Goal: Task Accomplishment & Management: Complete application form

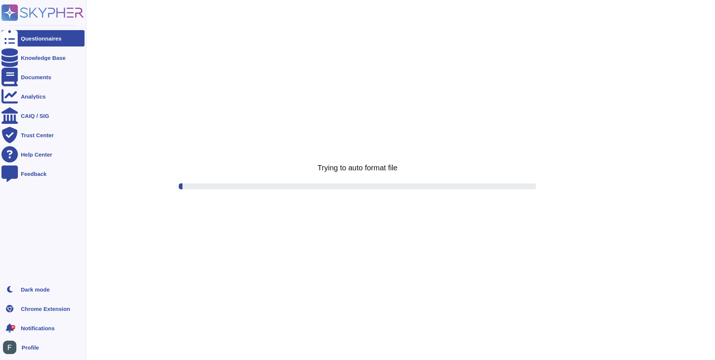
click at [8, 17] on rect at bounding box center [9, 12] width 16 height 16
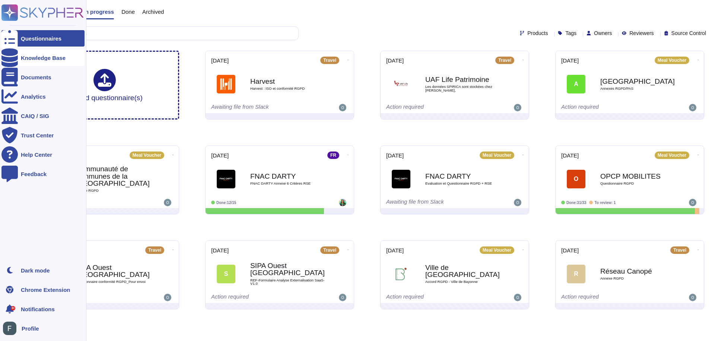
click at [25, 54] on div "Knowledge Base" at bounding box center [42, 58] width 83 height 16
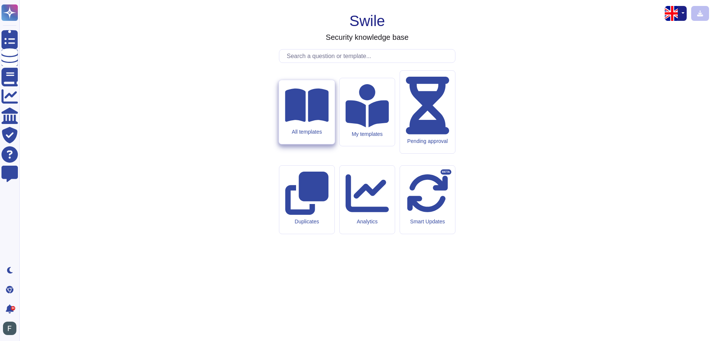
click at [301, 135] on div "All templates" at bounding box center [307, 132] width 44 height 6
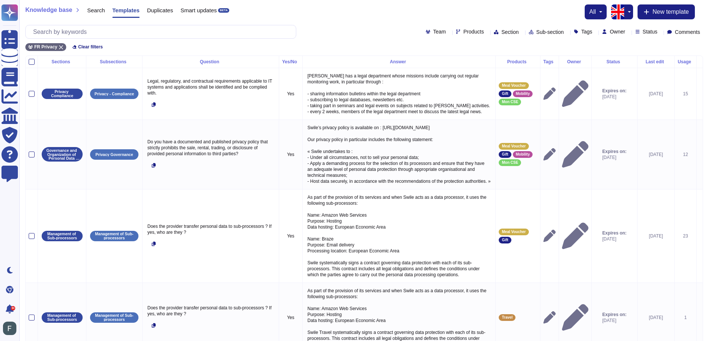
click at [623, 11] on img "button" at bounding box center [618, 11] width 15 height 15
click at [633, 39] on link "French" at bounding box center [654, 36] width 59 height 9
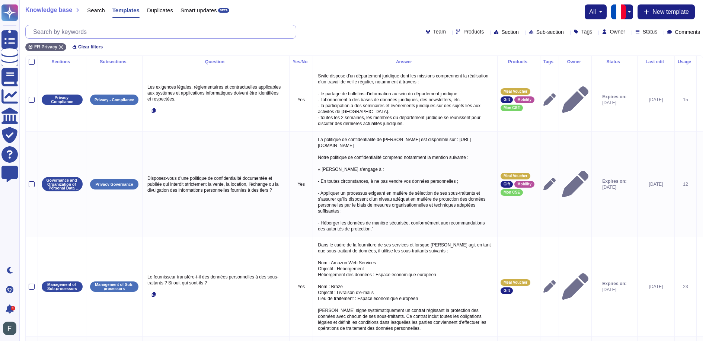
click at [124, 31] on input "text" at bounding box center [162, 31] width 267 height 13
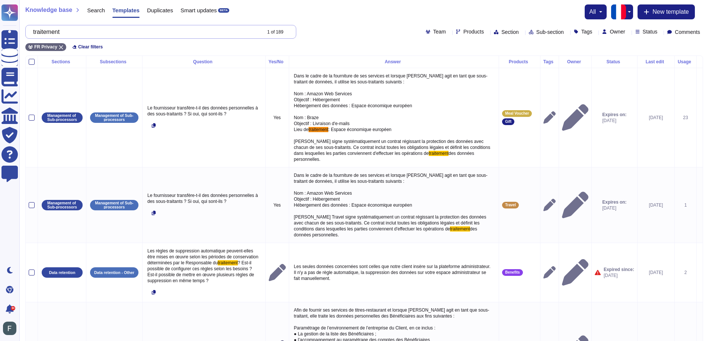
click at [61, 32] on input "traitement" at bounding box center [144, 31] width 231 height 13
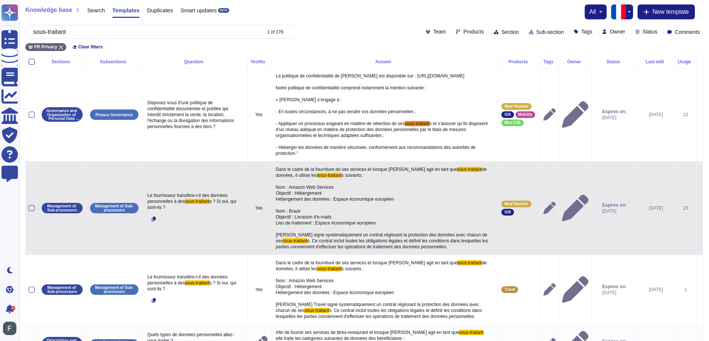
type input "sous-traitant"
click at [288, 171] on span "Dans le cadre de la fourniture de ses services et lorsque [PERSON_NAME] agit en…" at bounding box center [367, 169] width 182 height 5
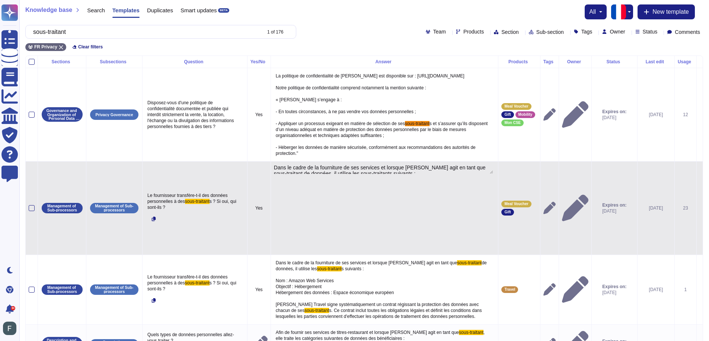
type textarea "Dans le cadre de la fourniture de ses services et lorsque [PERSON_NAME] agit en…"
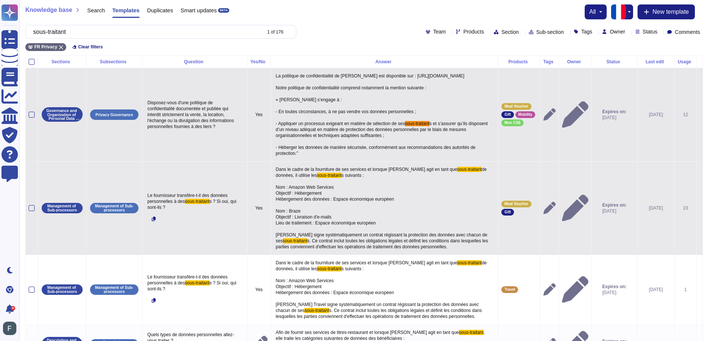
click at [247, 155] on td "Yes" at bounding box center [258, 114] width 23 height 93
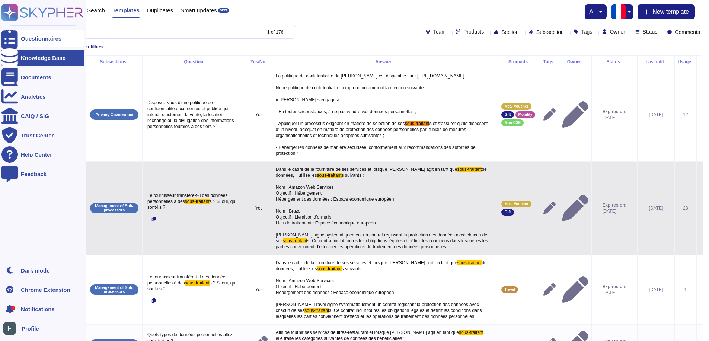
click at [13, 35] on div at bounding box center [9, 38] width 16 height 16
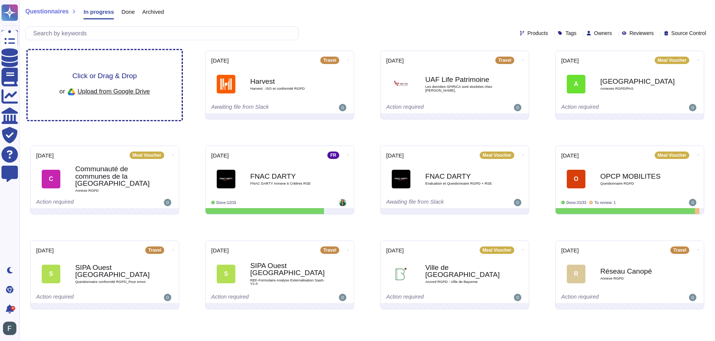
click at [112, 83] on div "Click or Drag & Drop or Upload from Google Drive" at bounding box center [105, 85] width 90 height 26
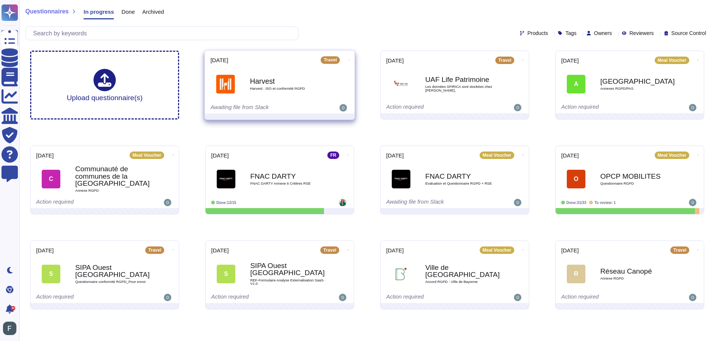
click at [347, 59] on span at bounding box center [348, 59] width 3 height 8
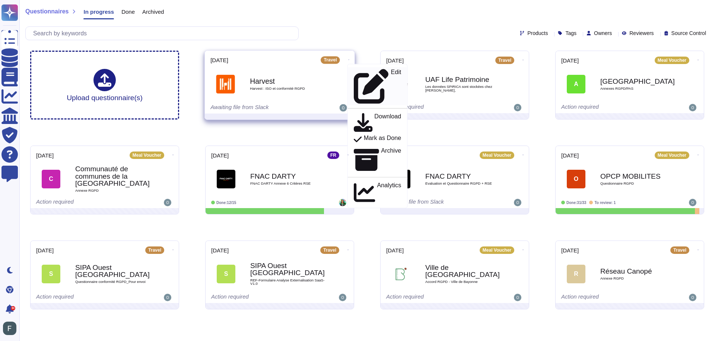
click at [391, 75] on p "Edit" at bounding box center [396, 86] width 10 height 35
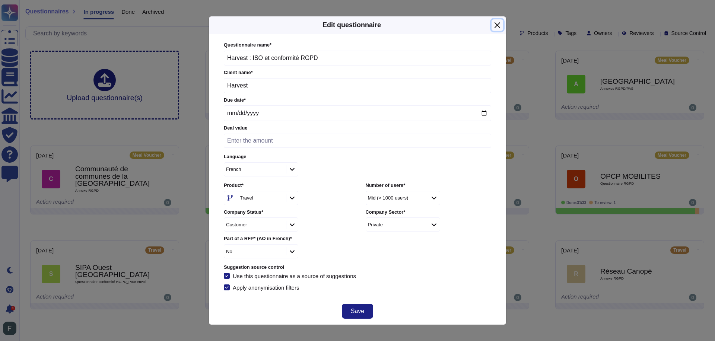
click at [499, 25] on button "Close" at bounding box center [498, 25] width 12 height 12
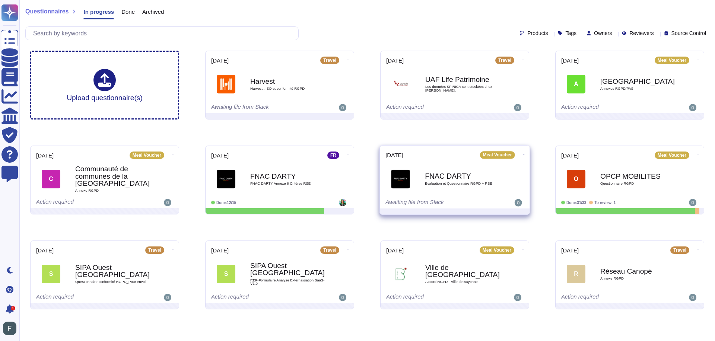
click at [349, 61] on icon at bounding box center [347, 60] width 1 height 2
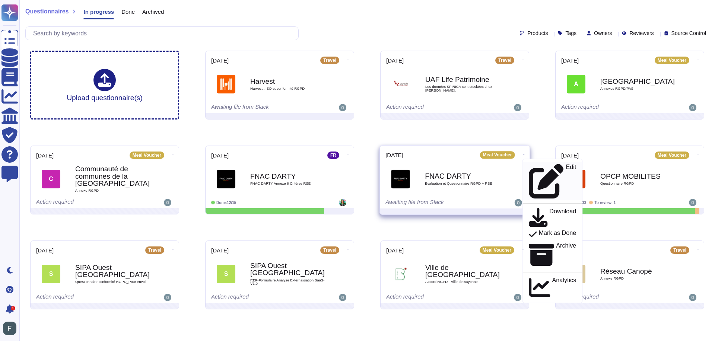
click at [566, 164] on p "Edit" at bounding box center [571, 181] width 10 height 35
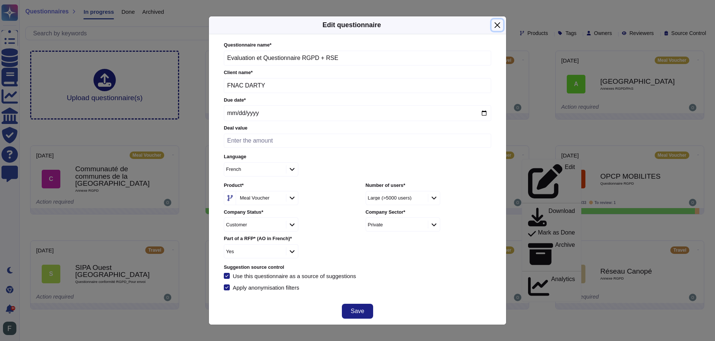
click at [493, 24] on button "Close" at bounding box center [498, 25] width 12 height 12
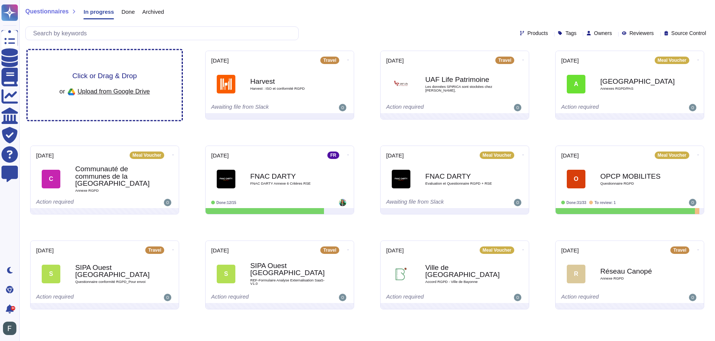
click at [118, 79] on span "Click or Drag & Drop" at bounding box center [104, 75] width 64 height 7
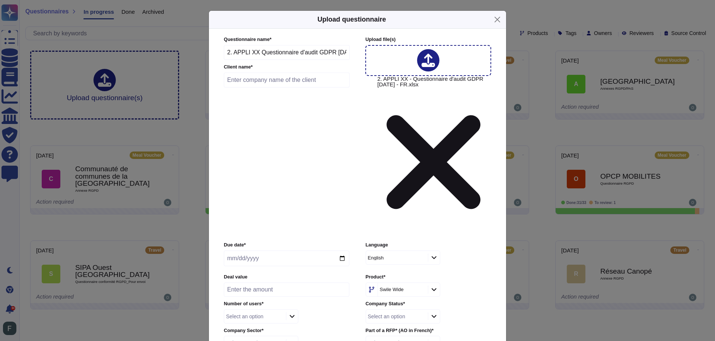
click at [256, 88] on input "text" at bounding box center [287, 80] width 126 height 15
type input "FNAC-DARTY"
click at [244, 251] on input "date" at bounding box center [286, 259] width 125 height 16
click at [247, 251] on input "date" at bounding box center [286, 259] width 125 height 16
click at [343, 251] on input "date" at bounding box center [286, 259] width 125 height 16
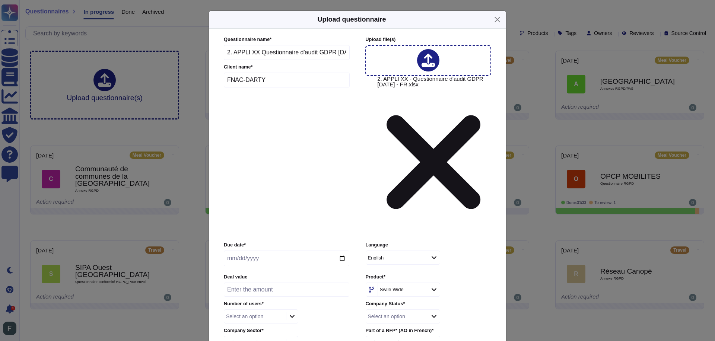
type input "[DATE]"
click at [423, 251] on div "English" at bounding box center [396, 257] width 60 height 13
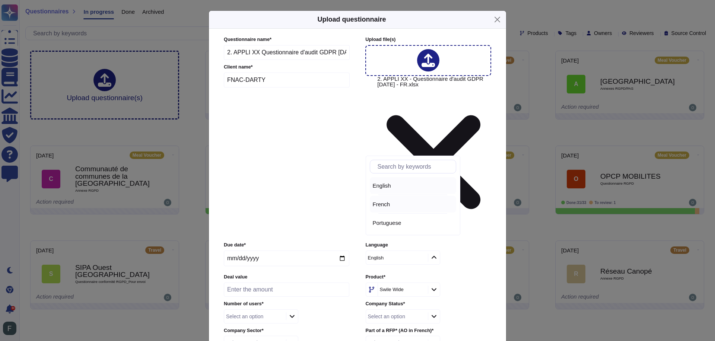
click at [378, 206] on span "French" at bounding box center [382, 204] width 18 height 7
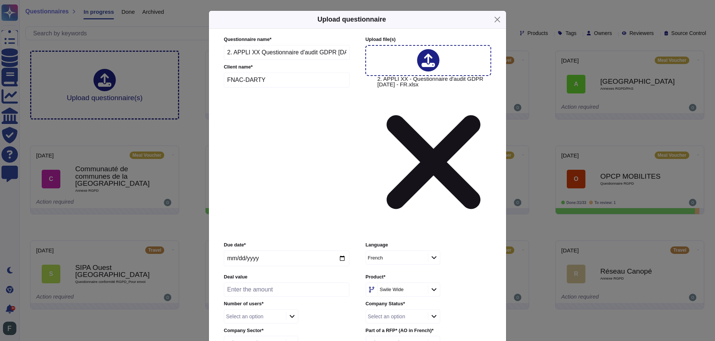
click at [436, 286] on icon at bounding box center [434, 289] width 6 height 6
click at [393, 236] on span "Meal Voucher" at bounding box center [393, 238] width 34 height 7
click at [293, 312] on div at bounding box center [292, 316] width 12 height 8
click at [254, 262] on span "Large (>5000 users)" at bounding box center [256, 262] width 51 height 7
click at [280, 336] on div "Select an option" at bounding box center [254, 342] width 60 height 13
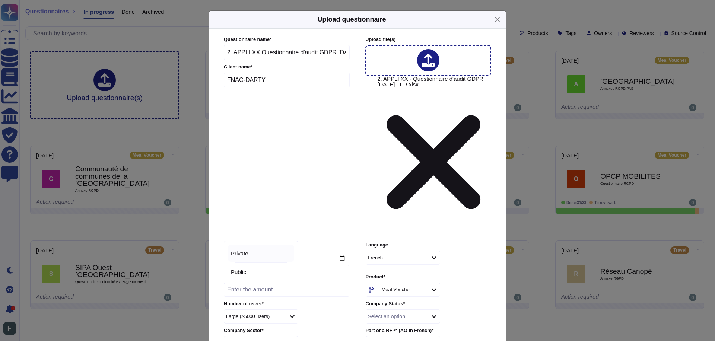
click at [245, 255] on span "Private" at bounding box center [240, 253] width 18 height 7
click at [432, 312] on div at bounding box center [434, 316] width 12 height 8
click at [396, 225] on span "Customer" at bounding box center [385, 226] width 24 height 7
click at [433, 339] on div at bounding box center [434, 343] width 12 height 8
click at [398, 254] on div "No" at bounding box center [403, 253] width 60 height 7
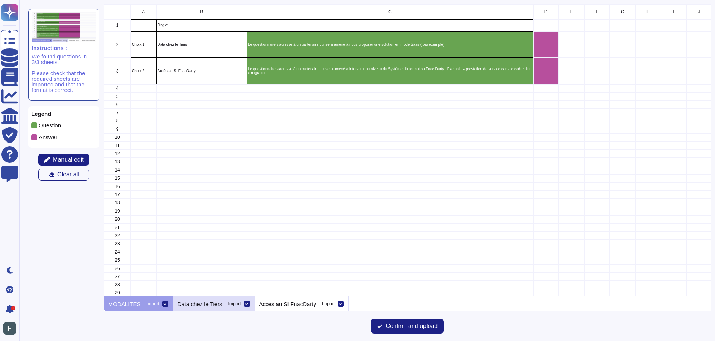
click at [198, 306] on p "Data chez le Tiers" at bounding box center [200, 304] width 45 height 6
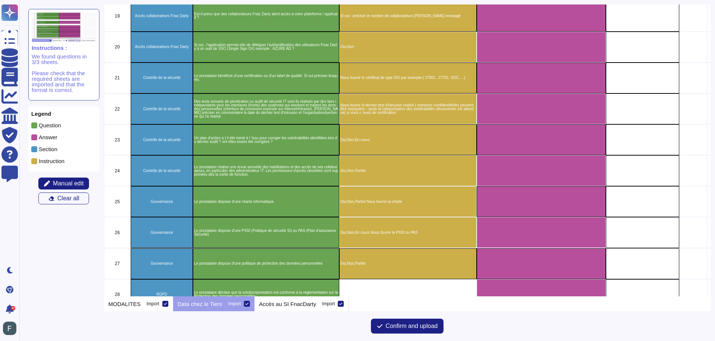
scroll to position [722, 0]
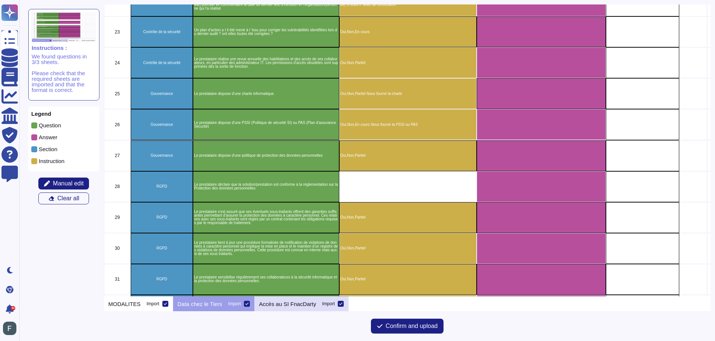
click at [271, 306] on p "Accès au SI FnacDarty" at bounding box center [287, 304] width 57 height 6
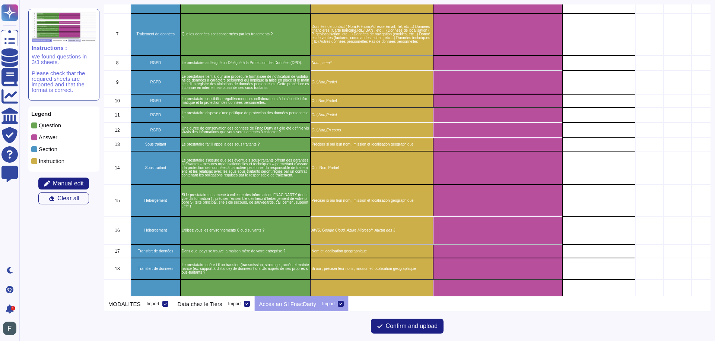
scroll to position [0, 0]
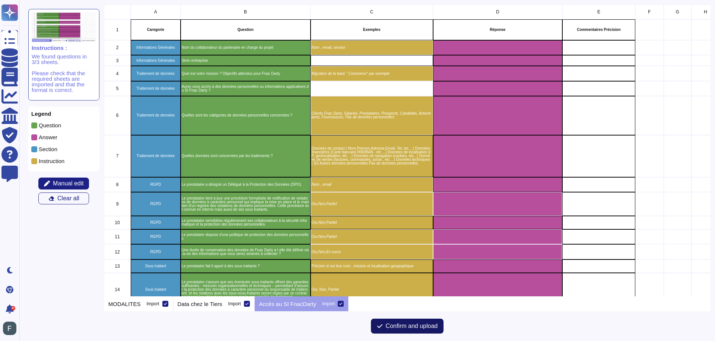
click at [402, 324] on span "Confirm and upload" at bounding box center [412, 326] width 52 height 6
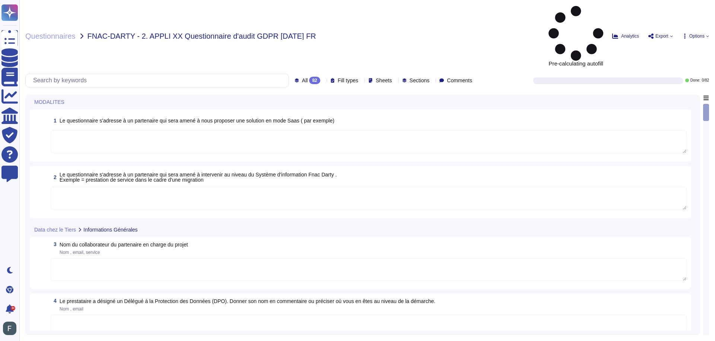
click at [129, 130] on textarea at bounding box center [369, 141] width 636 height 23
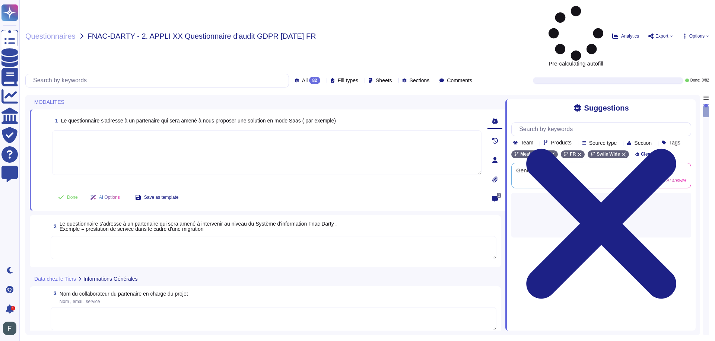
click at [42, 130] on span at bounding box center [42, 157] width 13 height 55
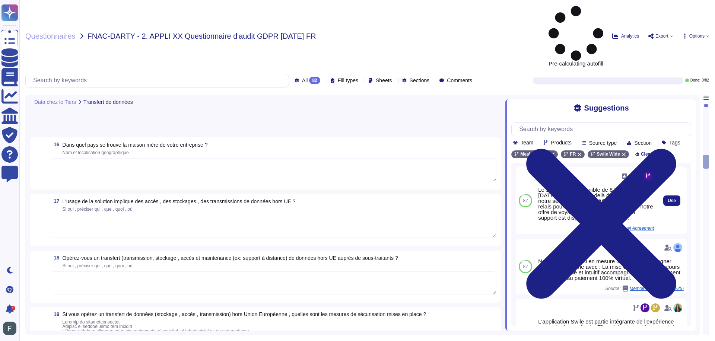
scroll to position [1043, 0]
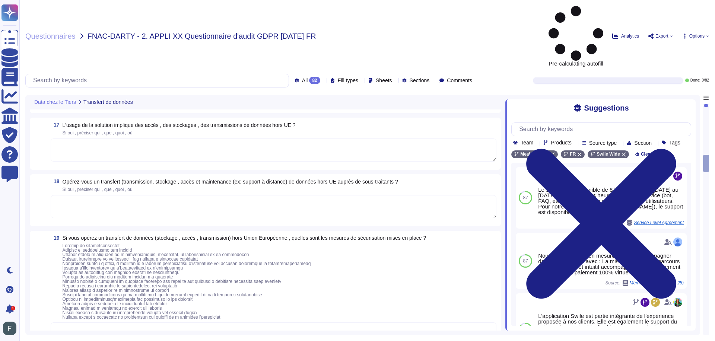
drag, startPoint x: 705, startPoint y: 106, endPoint x: 702, endPoint y: 133, distance: 27.3
click at [702, 133] on div "Data chez le Tiers Transfert de données 16 Dans quel pays se trouve la maison m…" at bounding box center [367, 215] width 684 height 240
drag, startPoint x: 706, startPoint y: 117, endPoint x: 702, endPoint y: 152, distance: 35.6
click at [702, 152] on div "Data chez le Tiers Transfert de données 16 Dans quel pays se trouve la maison m…" at bounding box center [367, 215] width 684 height 240
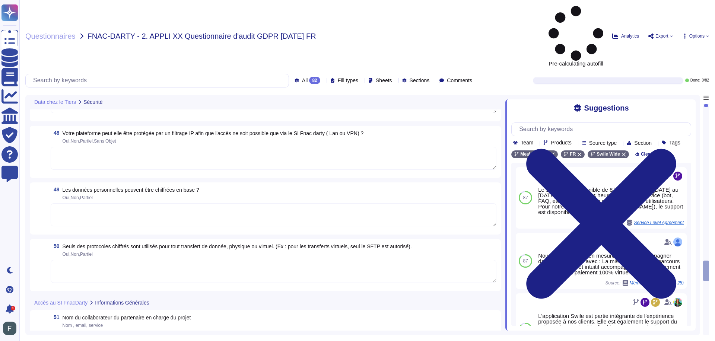
scroll to position [2874, 0]
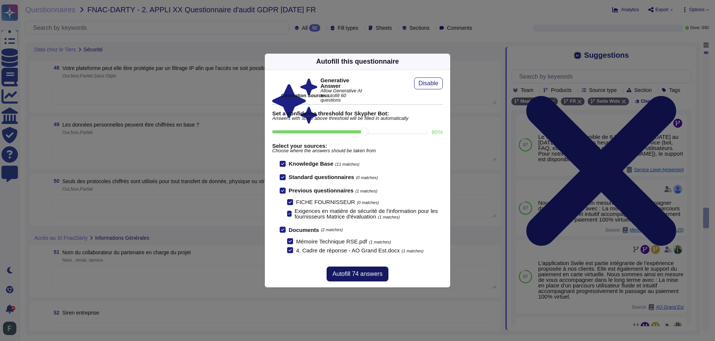
click at [368, 271] on span "Autofill 74 answers" at bounding box center [358, 274] width 50 height 6
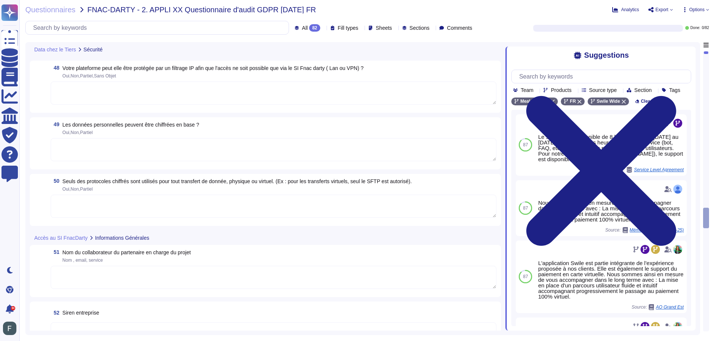
type textarea "Oui, nous procédons systématiquement à l’effacement des données de tout matérie…"
type textarea "Swile a mis en place une procédure de gestion des vulnérabilités qui inclut une…"
type textarea "Les environnements de production et de test sont séparés par des réseaux distin…"
type textarea "Swile a mis en œuvre un plan de continuité des activités basé sur des évaluatio…"
type textarea "Les données sont chiffrées au repos à l'aide de la norme AES 256."
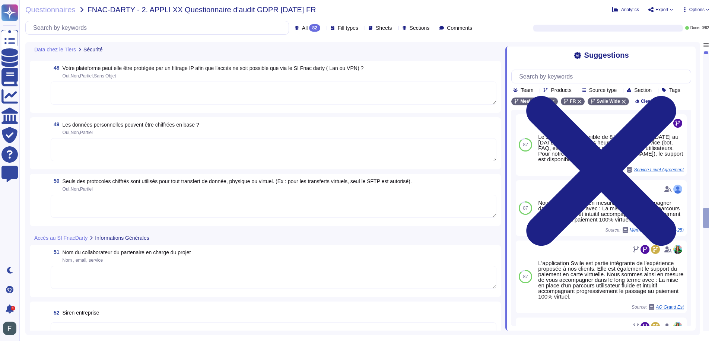
type textarea "Oui, [PERSON_NAME] utilise des protocoles chiffrés pour tout transfert de donné…"
type textarea "Swile fournit un point de contact unique pour toutes les questions relatives à …"
type textarea "Tous les terminaux Swile sont équipés d'agents EDR Defender, CrowdStrike, (y co…"
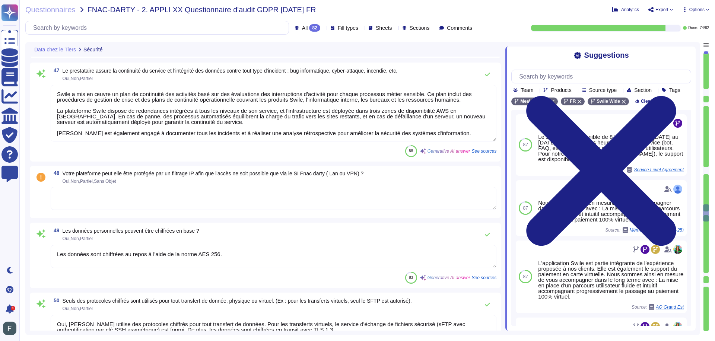
scroll to position [2808, 0]
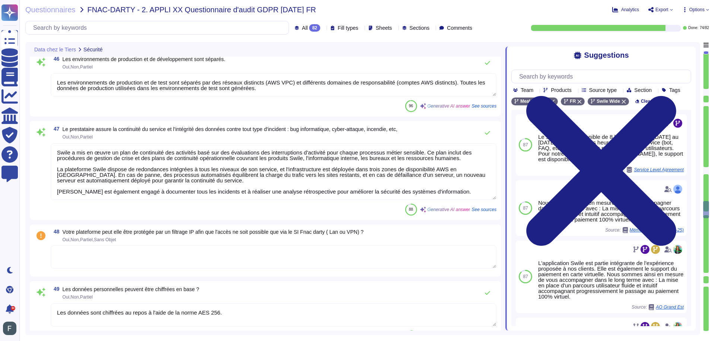
click at [184, 158] on textarea "Swile a mis en œuvre un plan de continuité des activités basé sur des évaluatio…" at bounding box center [274, 171] width 446 height 57
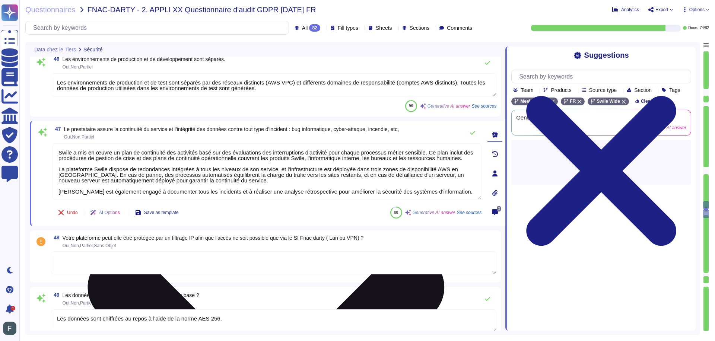
click at [185, 158] on textarea "Swile a mis en œuvre un plan de continuité des activités basé sur des évaluatio…" at bounding box center [266, 171] width 429 height 57
click at [208, 186] on textarea "Swile a mis en œuvre un plan de continuité des activités basé sur des évaluatio…" at bounding box center [266, 171] width 429 height 57
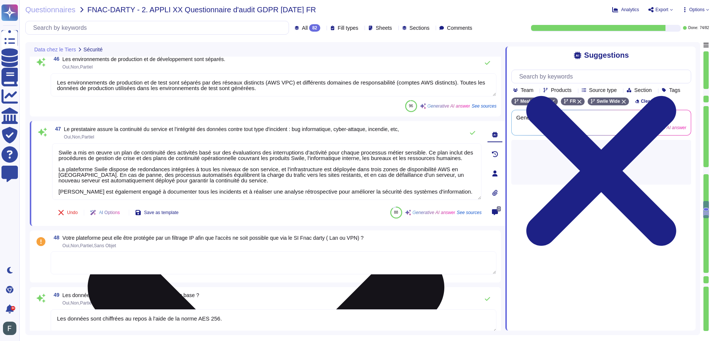
click at [208, 186] on textarea "Swile a mis en œuvre un plan de continuité des activités basé sur des évaluatio…" at bounding box center [266, 171] width 429 height 57
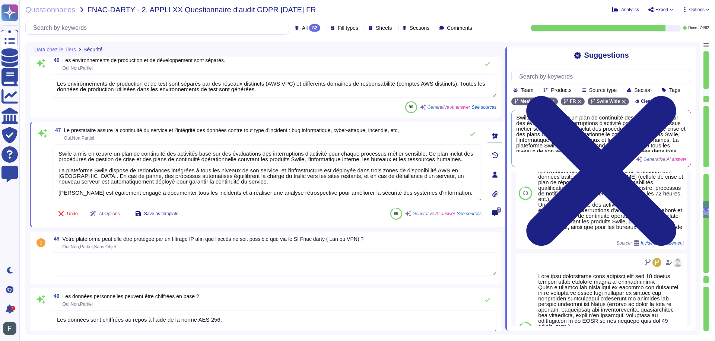
scroll to position [2807, 0]
click at [322, 217] on div "Undo AI Options Save as template 88 Generative AI answer See sources" at bounding box center [266, 214] width 429 height 18
click at [234, 264] on textarea at bounding box center [274, 264] width 446 height 23
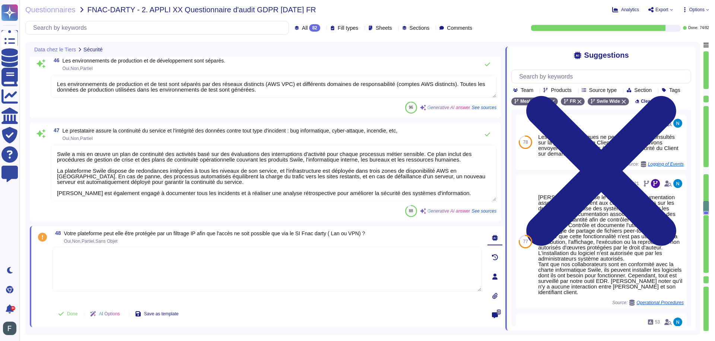
click at [498, 276] on div at bounding box center [494, 276] width 15 height 15
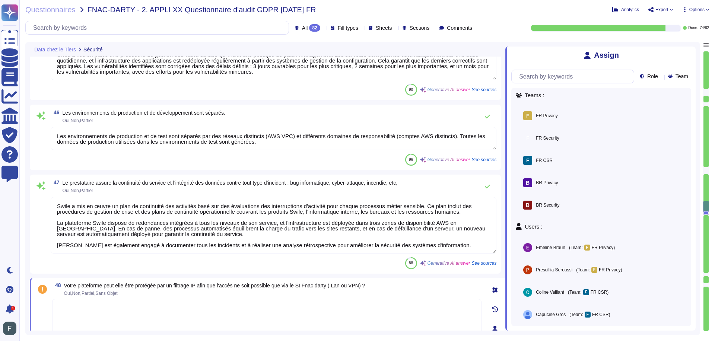
type textarea "Swile a effectivement mis en place une politique de mot de passe utilisateur qu…"
type textarea "La plateforme de la solution Swile est accessible uniquement via HTTPS, utilisa…"
type textarea "Les postes de travail Swile sont protégés par un EDR, CrowdStrike, et les agent…"
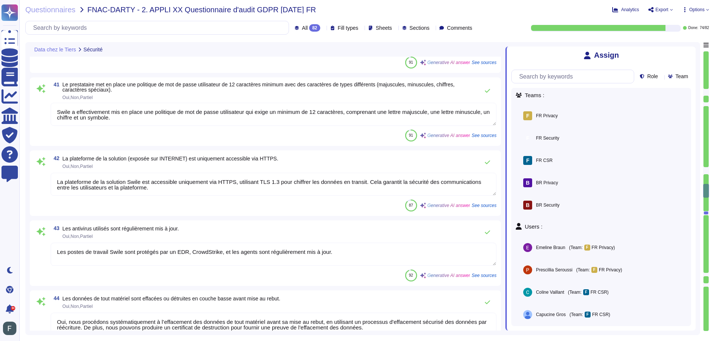
type textarea "Swile fournit des capacités d'anonymisation des données de production pour des …"
type textarea "Conformément à notre politique « Identification et authentification », [PERSON_…"
type textarea "La solution d'Swile intègre effectivement la journalisation de la traçabilité d…"
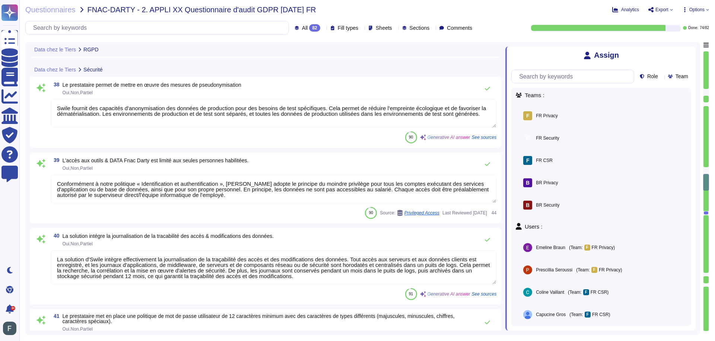
type textarea "Les sauvegardes sont conservées pendant 1 an. À la fin du contrat, [PERSON_NAME…"
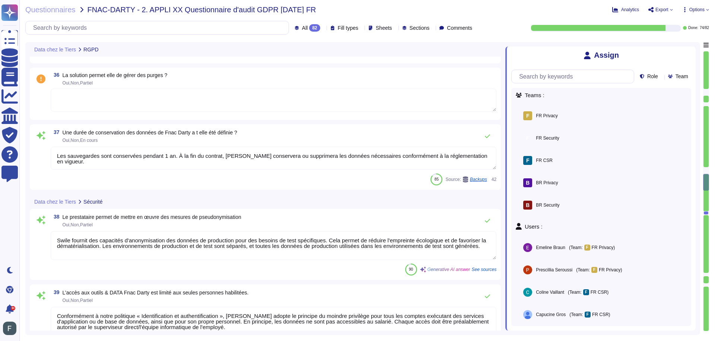
scroll to position [2151, 0]
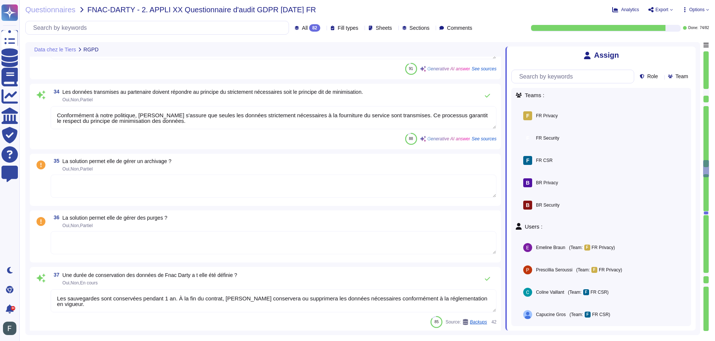
type textarea "Swile tient effectivement à jour une procédure formalisée de notification de vi…"
type textarea "Oui, Swile sensibilise régulièrement ses collaborateurs à la sécurité informati…"
type textarea "Swile dispose de plusieurs procédures permettant de traiter les demandes d'exer…"
type textarea "Conformément à notre politique, [PERSON_NAME] s'assure que seules les données s…"
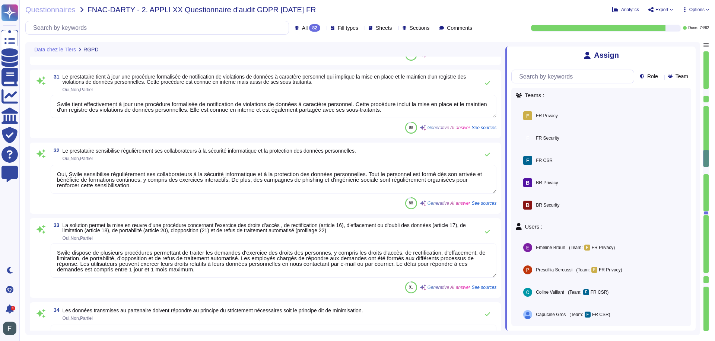
type textarea "[PERSON_NAME] s'engage à respecter la réglementation sur la protection des donn…"
type textarea "[PERSON_NAME] s'assure que ses sous-traitants offrent des garanties suffisantes…"
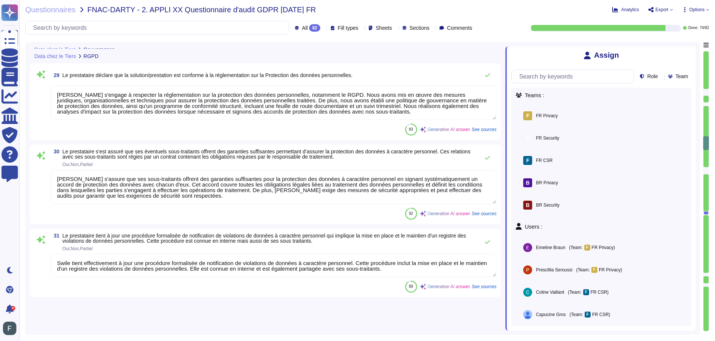
type textarea "Oui, [PERSON_NAME] dispose d'une charte informatique validée qui définit les rè…"
type textarea "Swile dispose d'une Politique de sécurité des systèmes d’information (PSSI) réd…"
type textarea "[PERSON_NAME] dispose d'une politique de gouvernance en matière de protection d…"
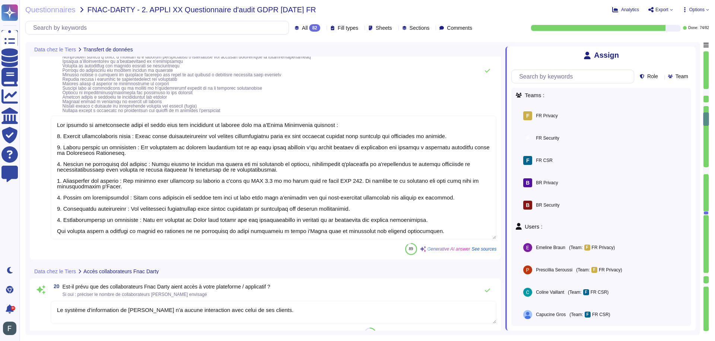
type textarea "Oui, l'usage de la solution implique des transferts de données vers des prestat…"
type textarea "Oui, Swile opère des transferts de données hors de l'Union européenne, notammen…"
type textarea "Lor ipsumdo si ametconsecte adipi el seddo eius tem incididunt ut laboree dolo …"
type textarea "Le système d'information de [PERSON_NAME] n'a aucune interaction avec celui de …"
type textarea "Oui, il est possible de mettre en place l'authentification par SSO. Chaque comp…"
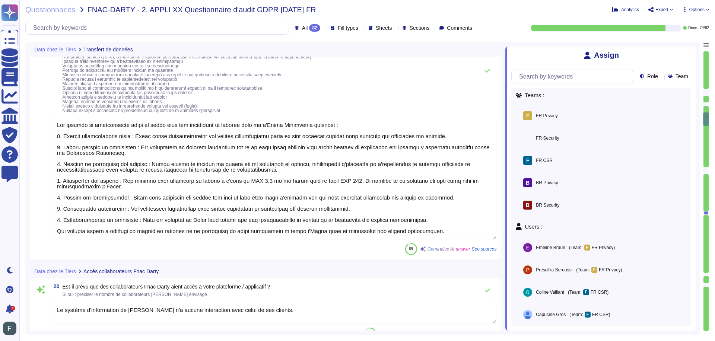
type textarea "Le prestataire bénéficie de plusieurs certifications et labels de qualité, nota…"
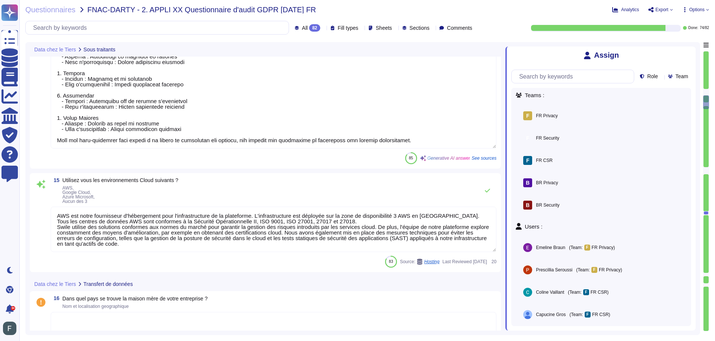
type textarea "Lorem ipsu dolor sit amet-consectet adipisci elit se doeiusmodt in utl etdolore…"
type textarea "AWS est notre fournisseur d'hébergement pour l'infrastructure de la plateforme.…"
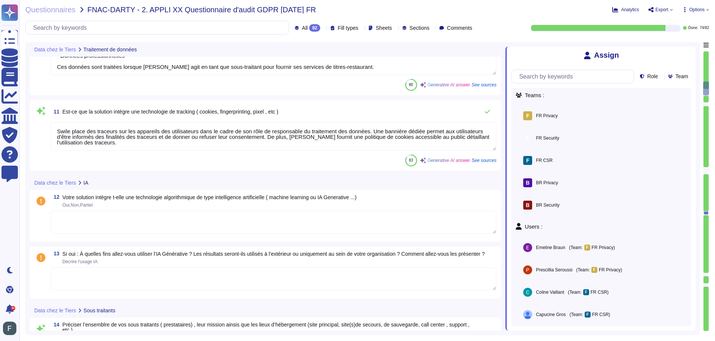
type textarea "[PERSON_NAME] assume à la fois les rôles de sous-traitant et de responsable du …"
type textarea "Les catégories de données personnelles concernées sont : - Données d'identifica…"
type textarea "Les données concernées par les traitements sont les suivantes : - Données d'ide…"
type textarea "Swile place des traceurs sur les appareils des utilisateurs dans le cadre de so…"
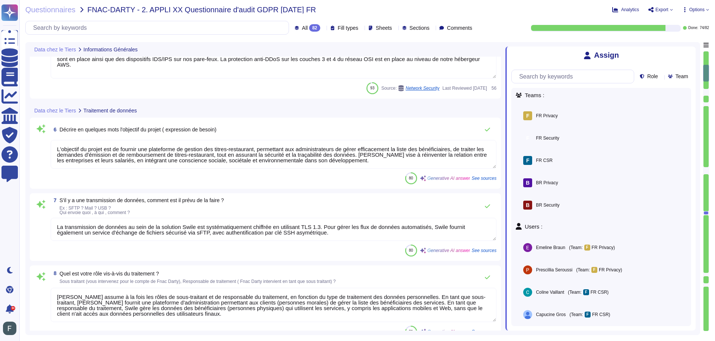
type textarea "Swile fournit un point de contact unique pour toutes les questions relatives à …"
type textarea "Le Délégué à la Protection des Données (DPO) désigné par [PERSON_NAME] est [PER…"
type textarea "Tous les terminaux Swile sont équipés d'agents EDR Defender, CrowdStrike, (y co…"
type textarea "L'objectif du projet est de fournir une plateforme de gestion des titres-restau…"
type textarea "La transmission de données au sein de la solution Swile est systématiquement ch…"
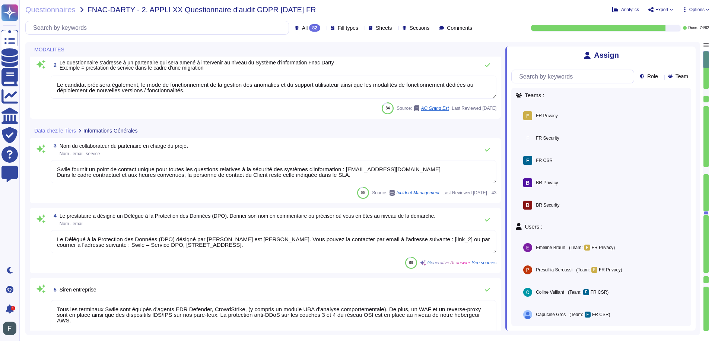
type textarea "Le support est disponible de 8 h 30 à 19 h, du [DATE] au [DATE]. Au-delà de ces…"
type textarea "Le candidat précisera également, le mode de fonctionnement de la gestion des an…"
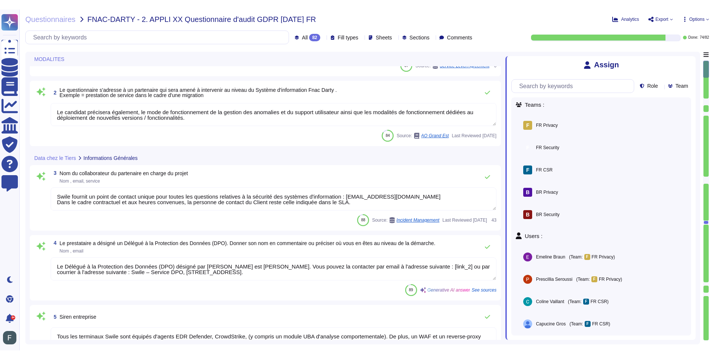
scroll to position [0, 0]
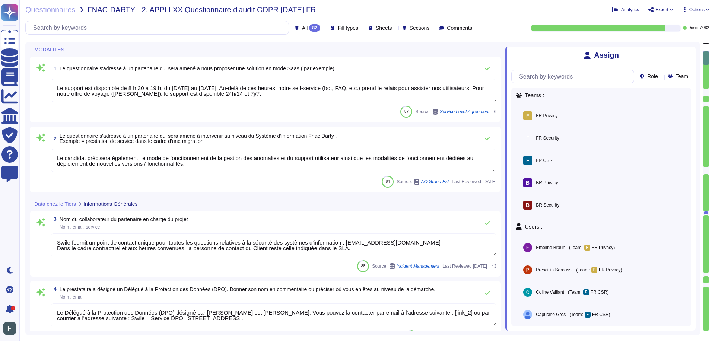
click at [144, 89] on textarea "Le support est disponible de 8 h 30 à 19 h, du [DATE] au [DATE]. Au-delà de ces…" at bounding box center [274, 90] width 446 height 23
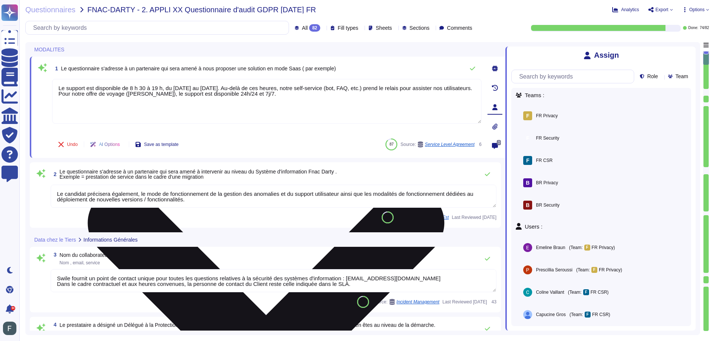
click at [144, 89] on textarea "Le support est disponible de 8 h 30 à 19 h, du [DATE] au [DATE]. Au-delà de ces…" at bounding box center [266, 101] width 429 height 45
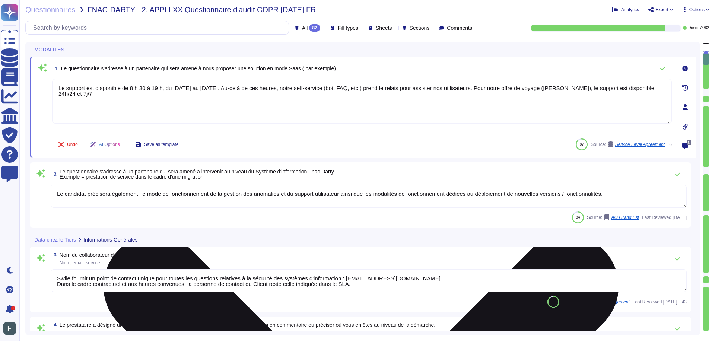
click at [169, 91] on textarea "Le support est disponible de 8 h 30 à 19 h, du [DATE] au [DATE]. Au-delà de ces…" at bounding box center [362, 101] width 620 height 45
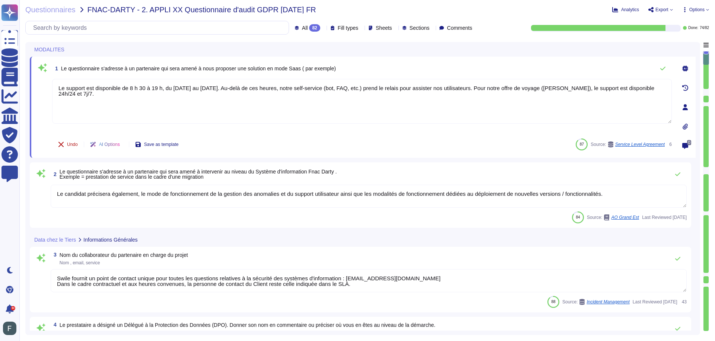
click at [63, 142] on icon at bounding box center [60, 144] width 5 height 5
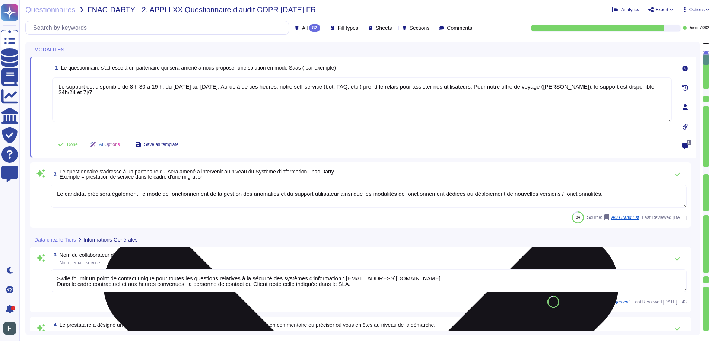
click at [65, 84] on textarea "Le support est disponible de 8 h 30 à 19 h, du [DATE] au [DATE]. Au-delà de ces…" at bounding box center [362, 99] width 620 height 45
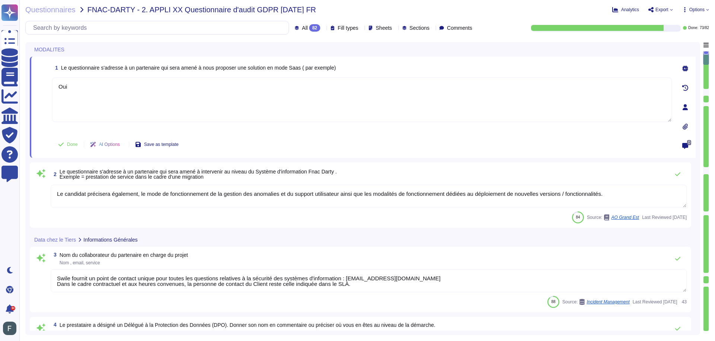
type textarea "Oui"
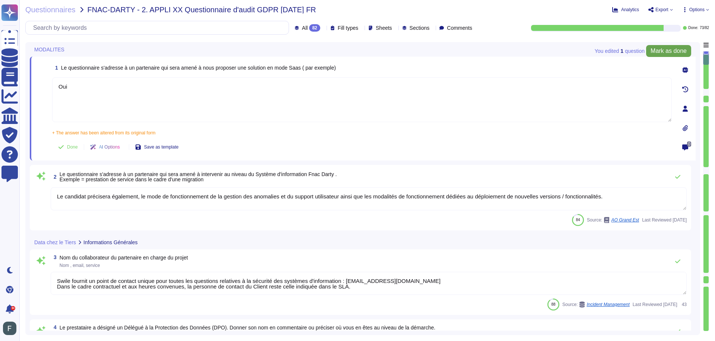
click at [665, 52] on span "Mark as done" at bounding box center [668, 51] width 36 height 6
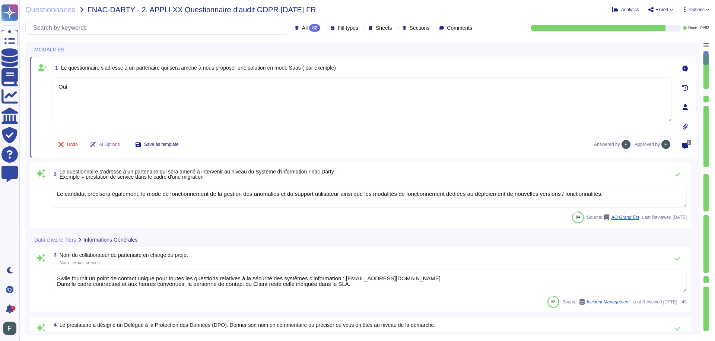
click at [163, 194] on textarea "Le candidat précisera également, le mode de fonctionnement de la gestion des an…" at bounding box center [369, 196] width 636 height 23
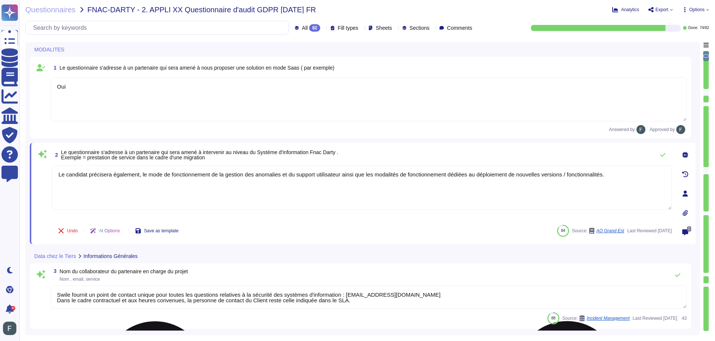
click at [82, 171] on textarea "Le candidat précisera également, le mode de fonctionnement de la gestion des an…" at bounding box center [362, 187] width 620 height 45
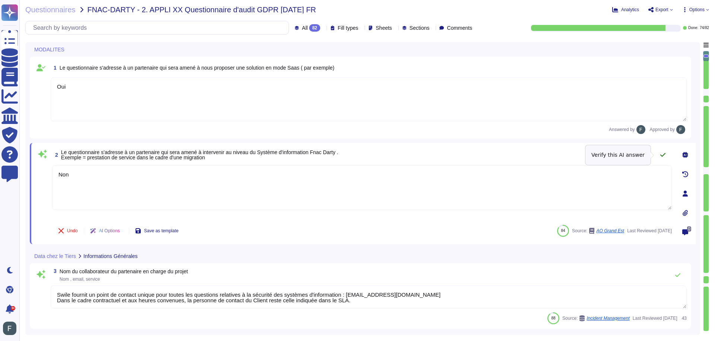
type textarea "Non"
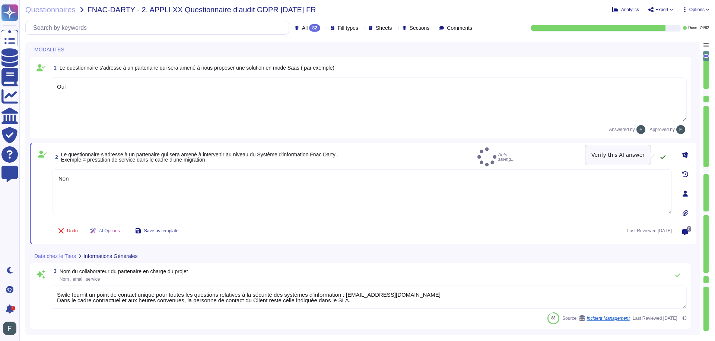
click at [664, 155] on icon at bounding box center [662, 157] width 5 height 4
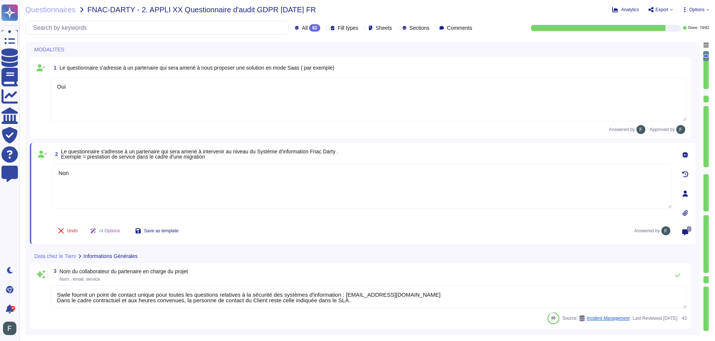
click at [670, 12] on span "Export" at bounding box center [660, 10] width 25 height 6
